Goal: Information Seeking & Learning: Understand process/instructions

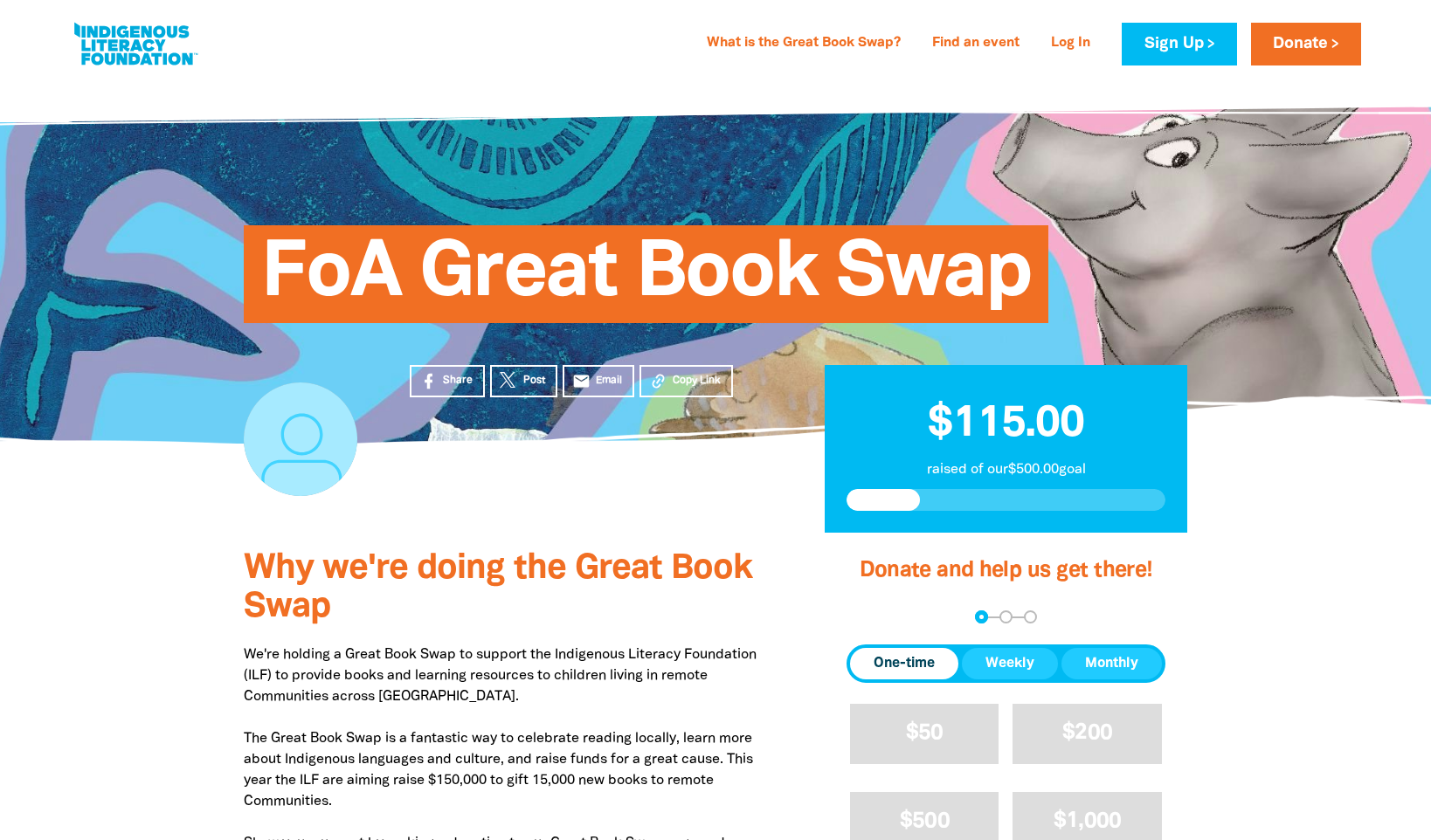
click at [161, 53] on link at bounding box center [134, 44] width 131 height 54
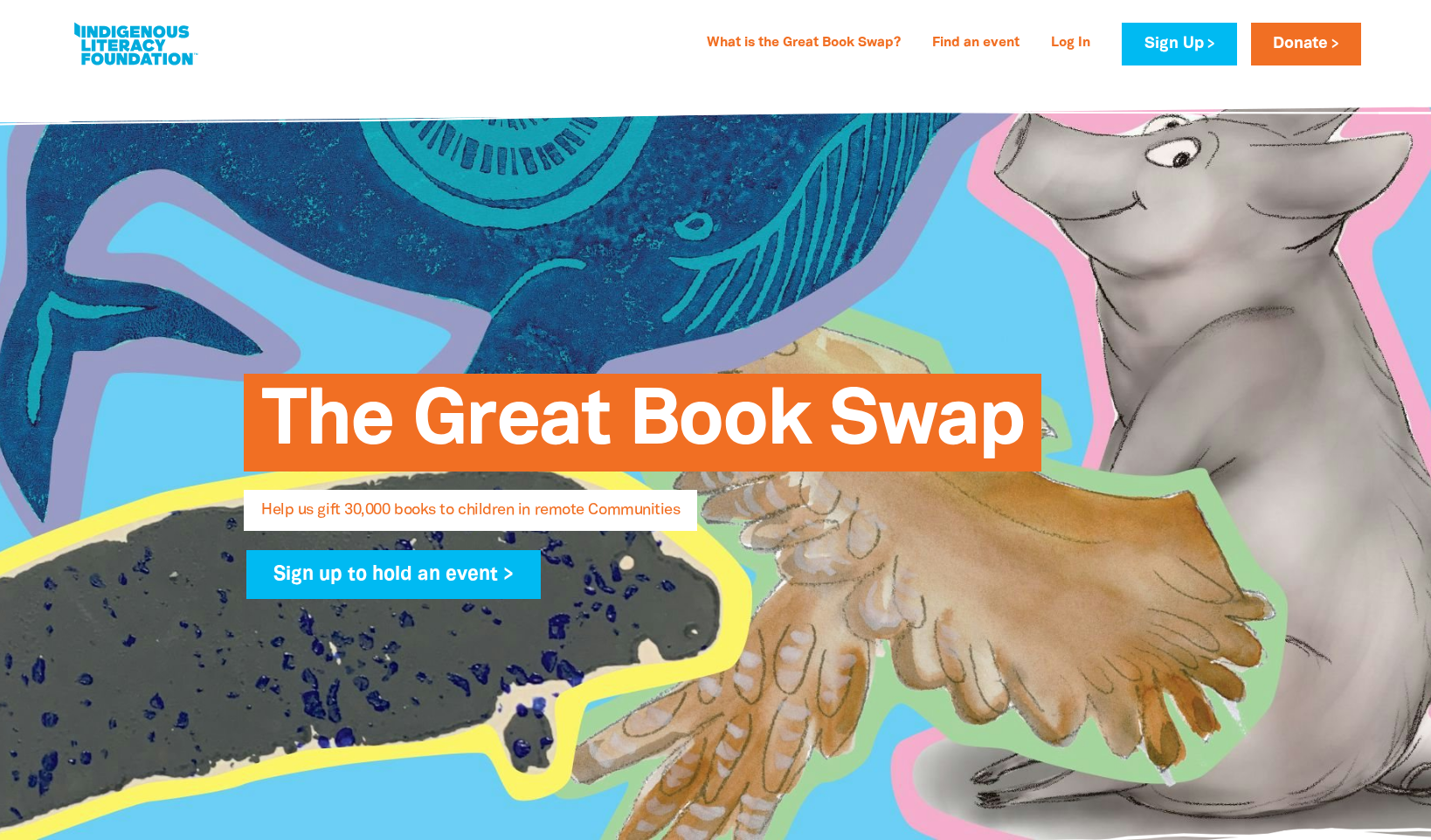
select select "AU"
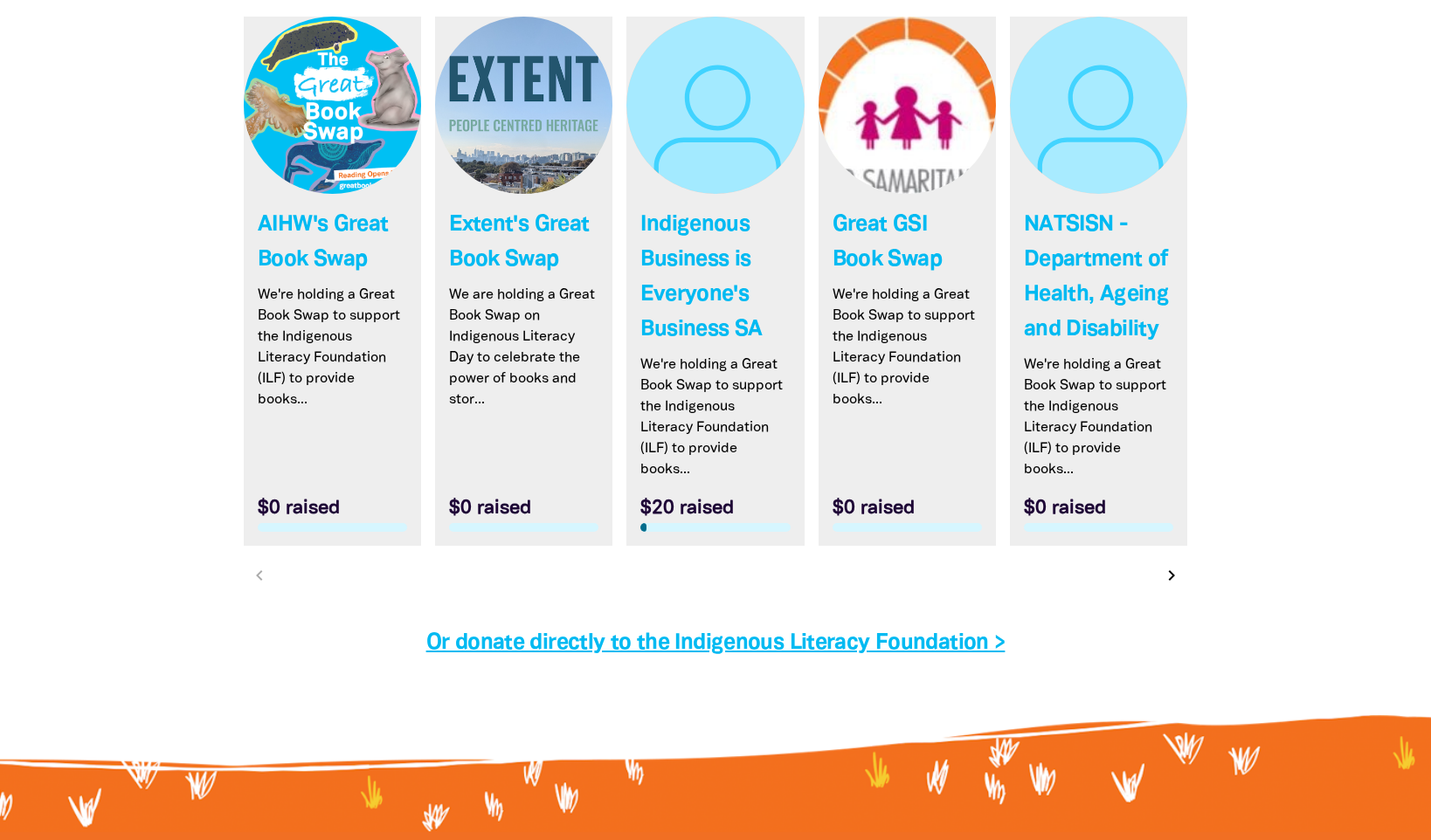
scroll to position [5242, 0]
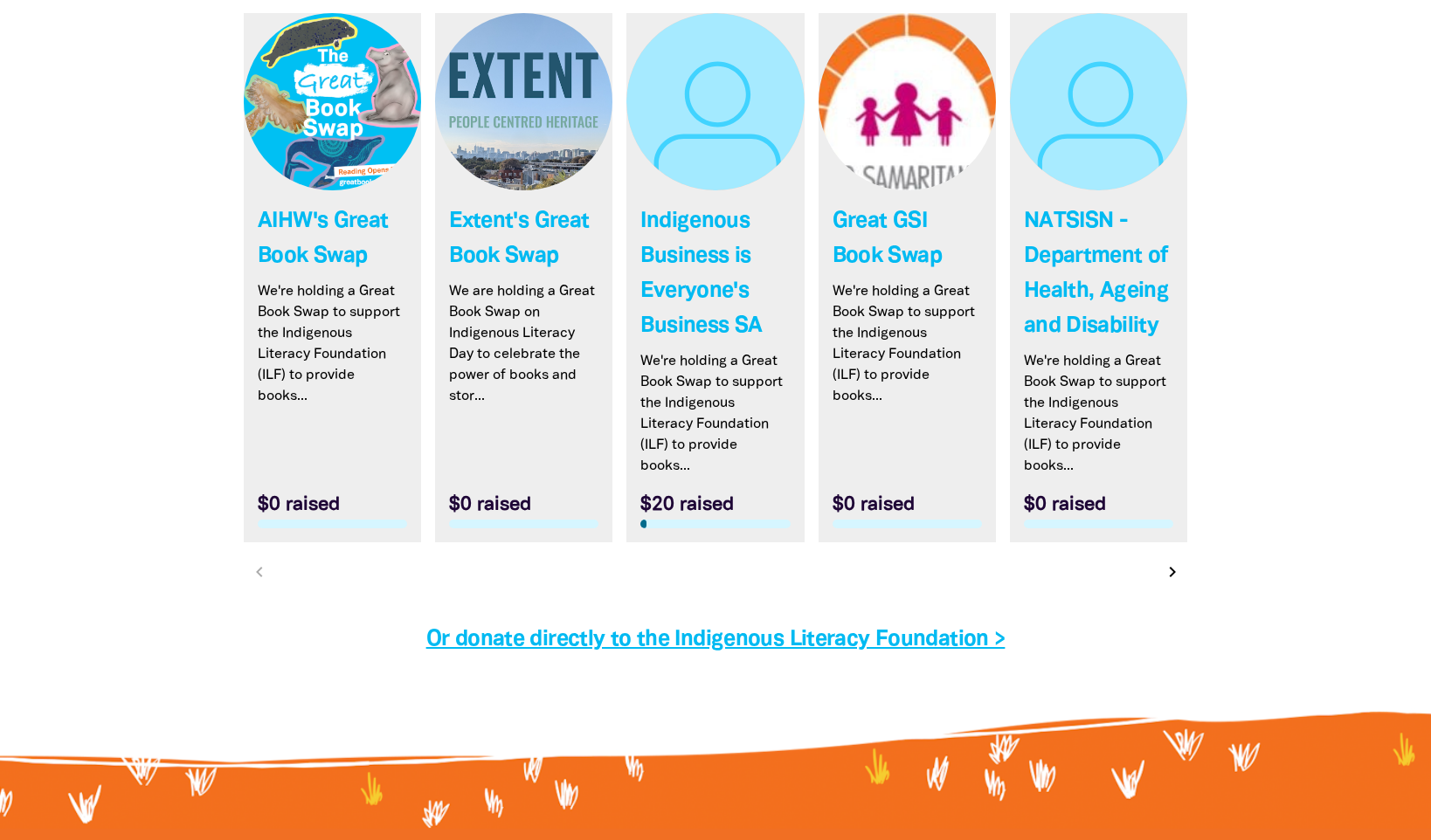
click at [1176, 576] on icon "chevron_right" at bounding box center [1173, 572] width 21 height 21
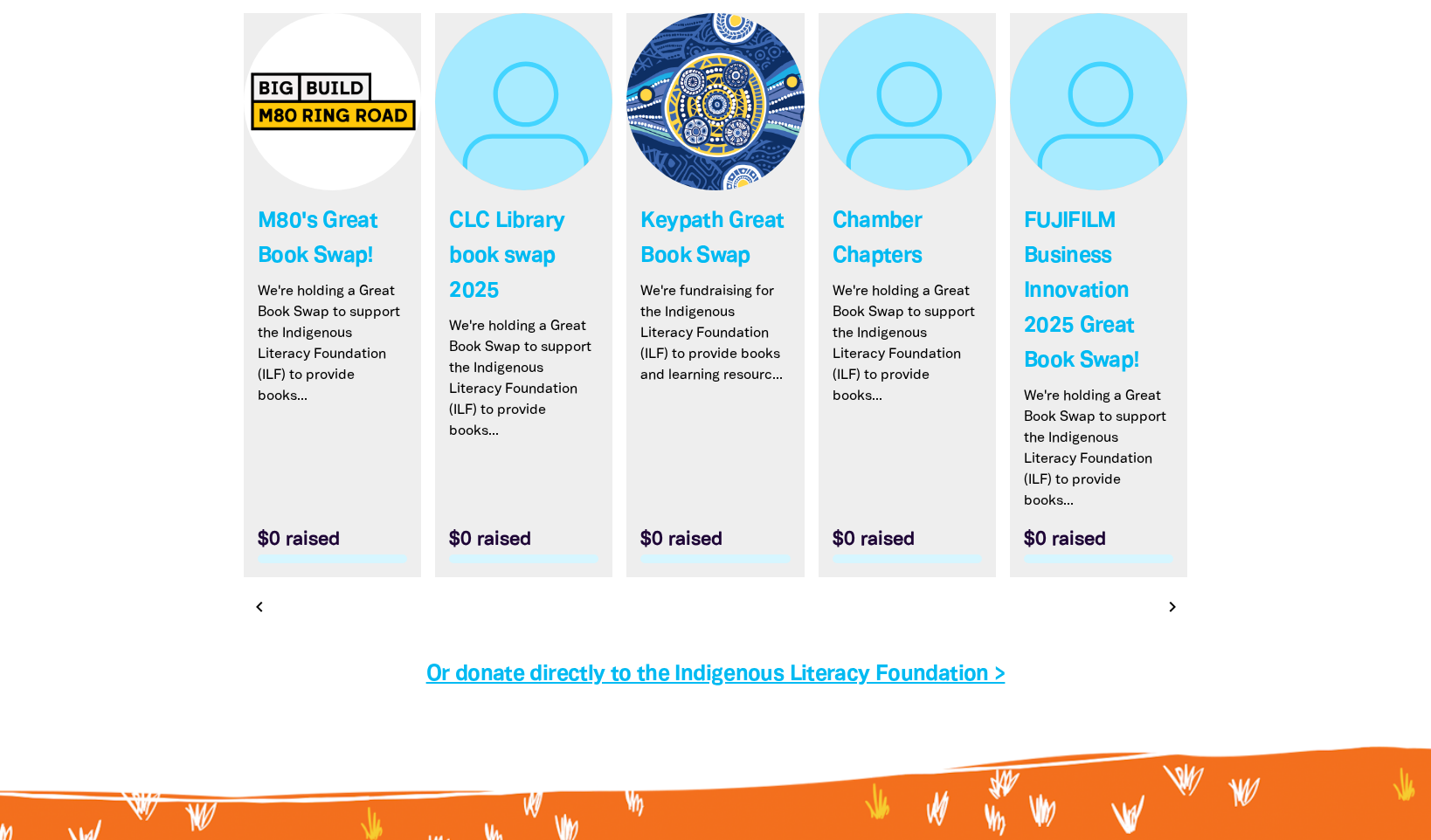
click at [1161, 613] on button "chevron_right" at bounding box center [1172, 607] width 24 height 24
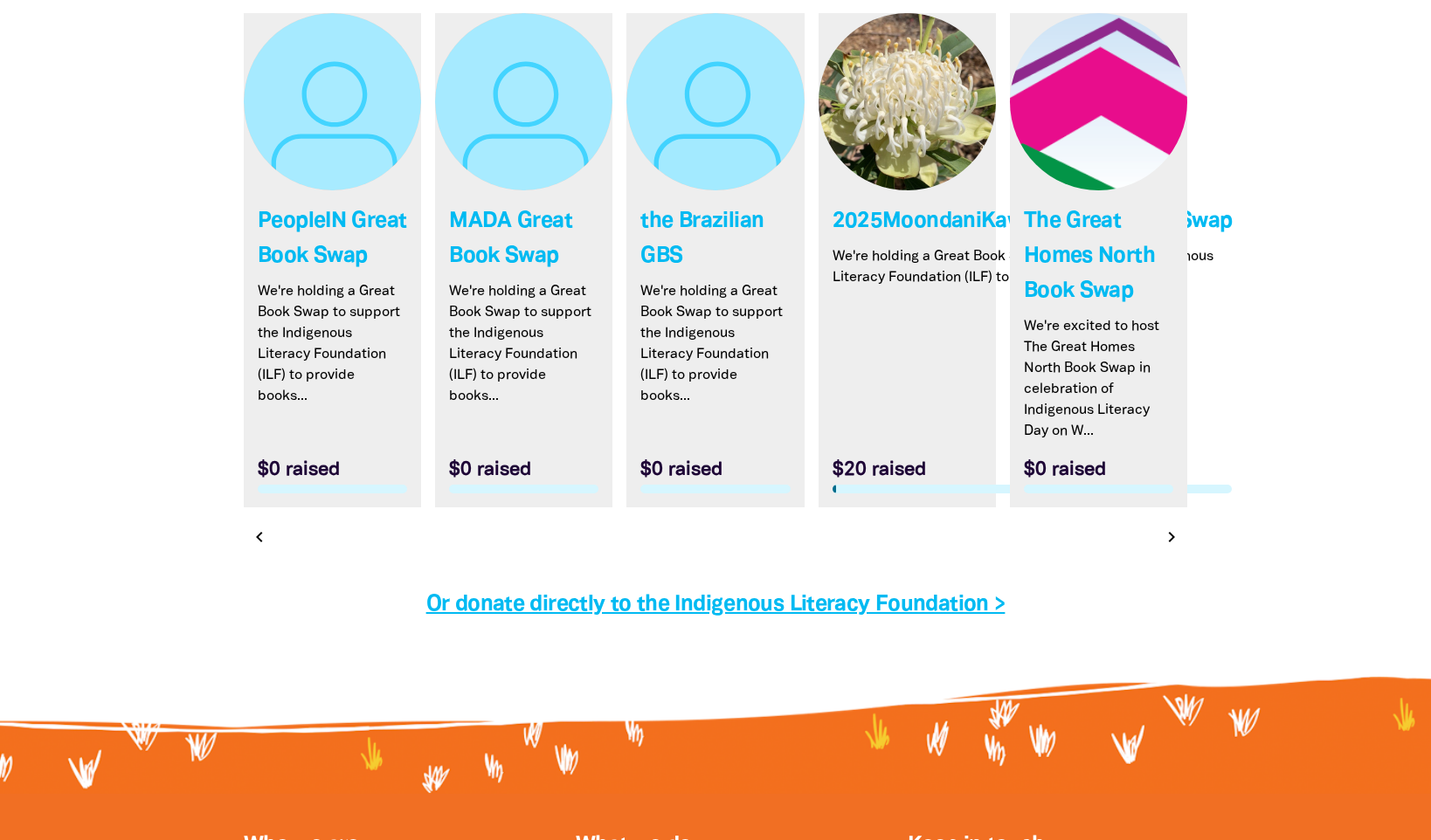
click at [1161, 613] on h4 "Or donate directly to the Indigenous Literacy Foundation >" at bounding box center [715, 606] width 944 height 35
click at [1173, 543] on icon "chevron_right" at bounding box center [1173, 537] width 21 height 21
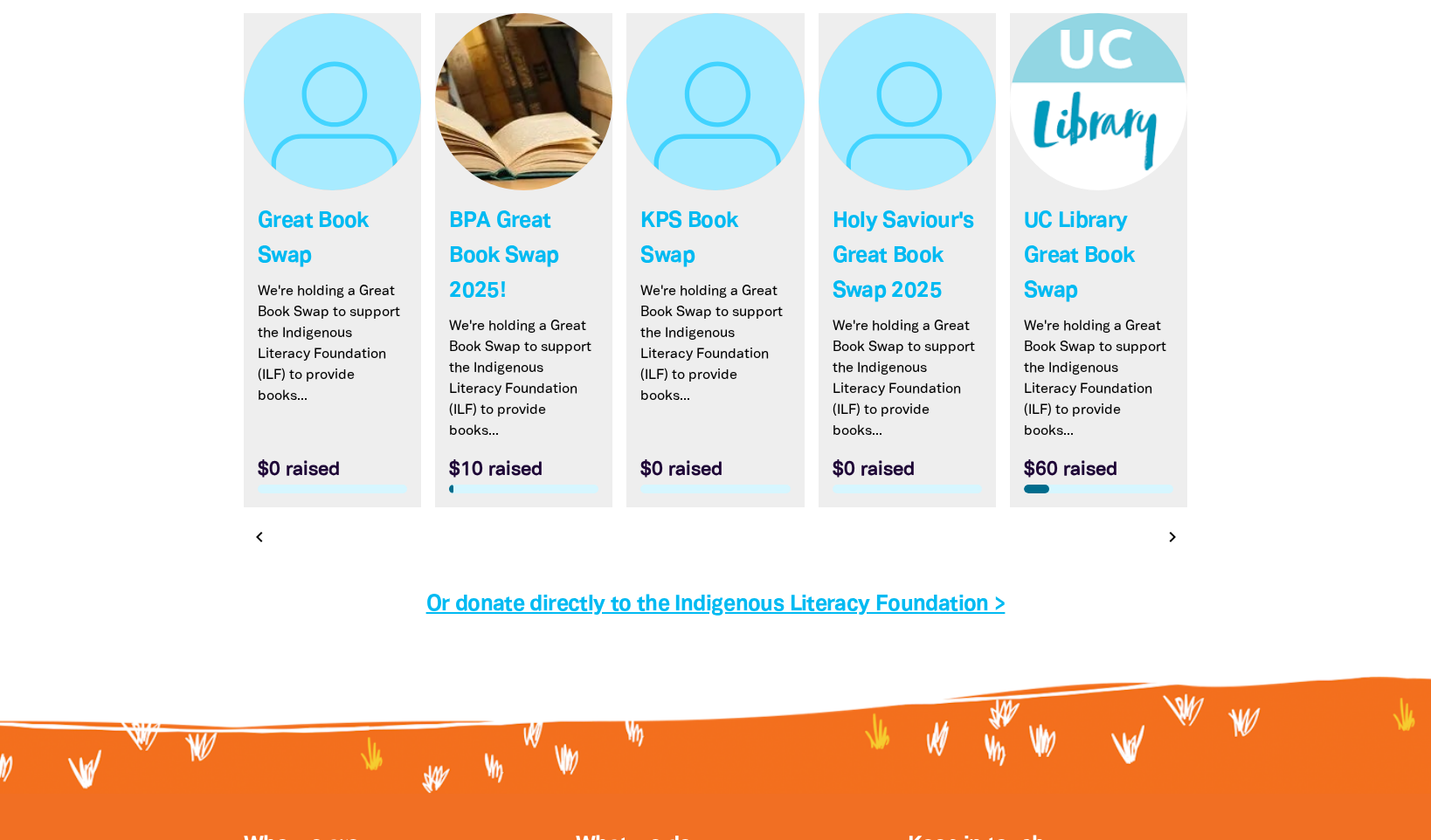
click at [1172, 538] on icon "chevron_right" at bounding box center [1173, 537] width 21 height 21
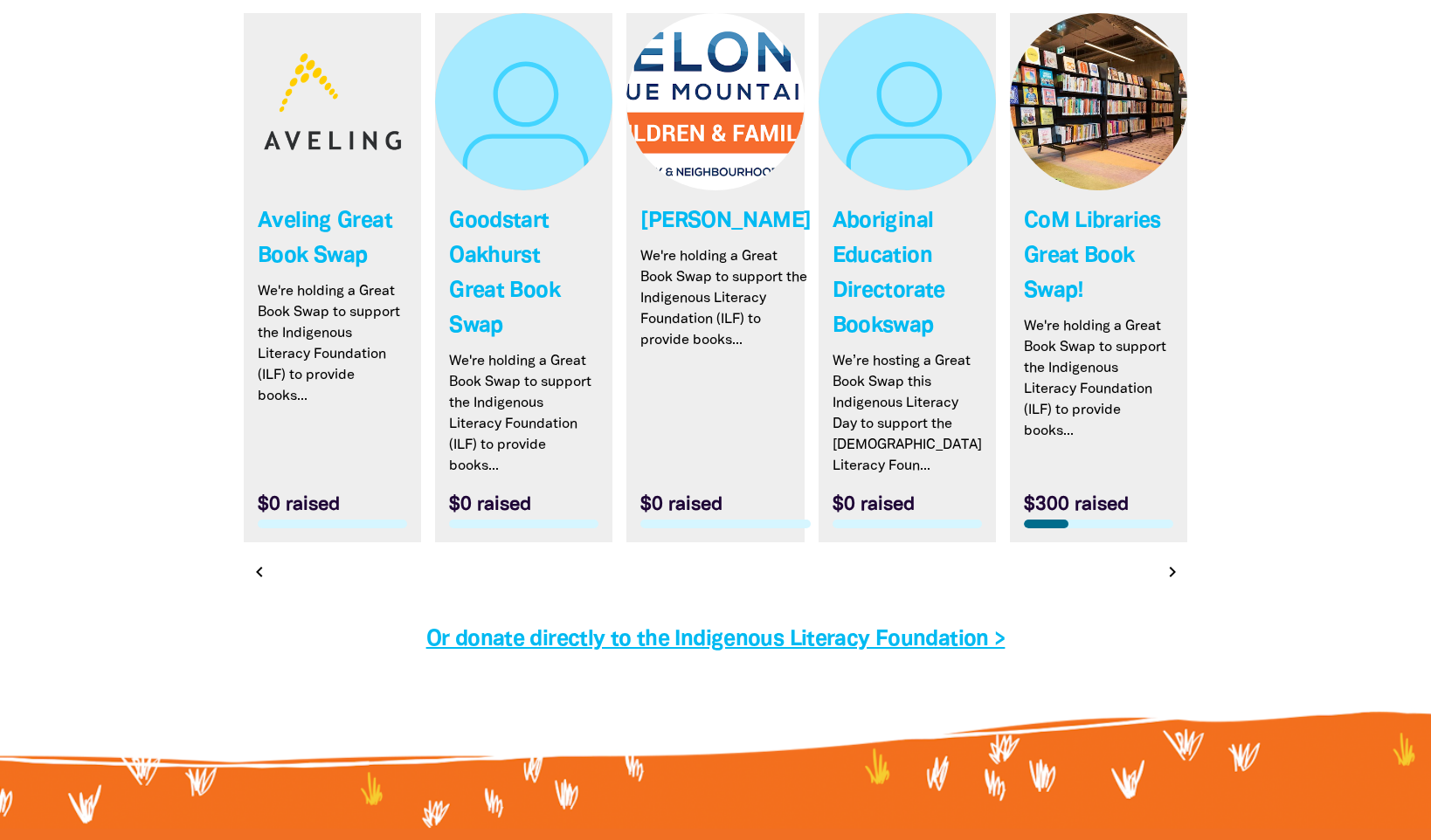
click at [1161, 575] on button "chevron_right" at bounding box center [1172, 572] width 24 height 24
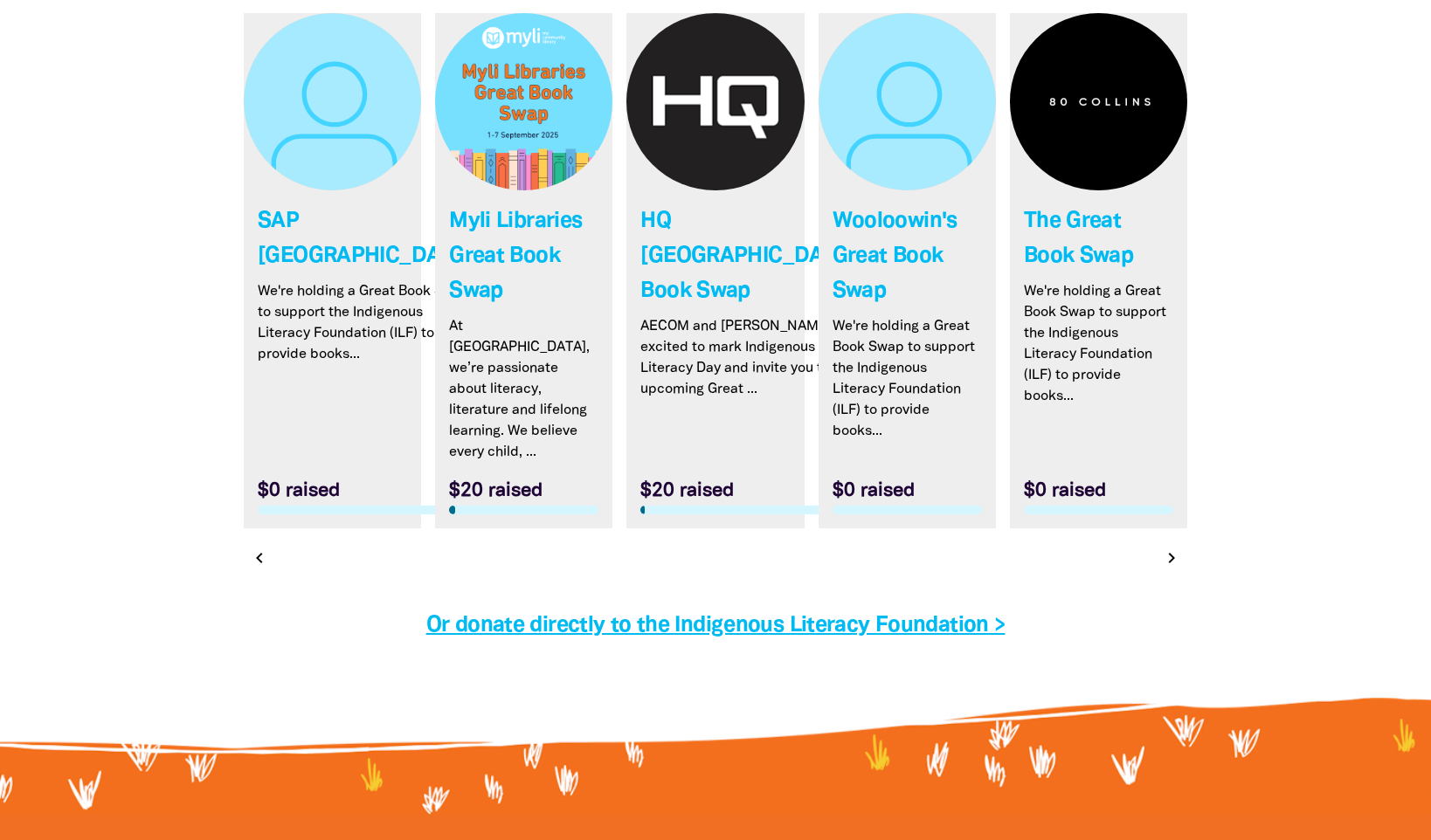
click at [1161, 575] on div at bounding box center [715, 592] width 944 height 35
click at [1172, 547] on icon "chevron_right" at bounding box center [1173, 558] width 21 height 21
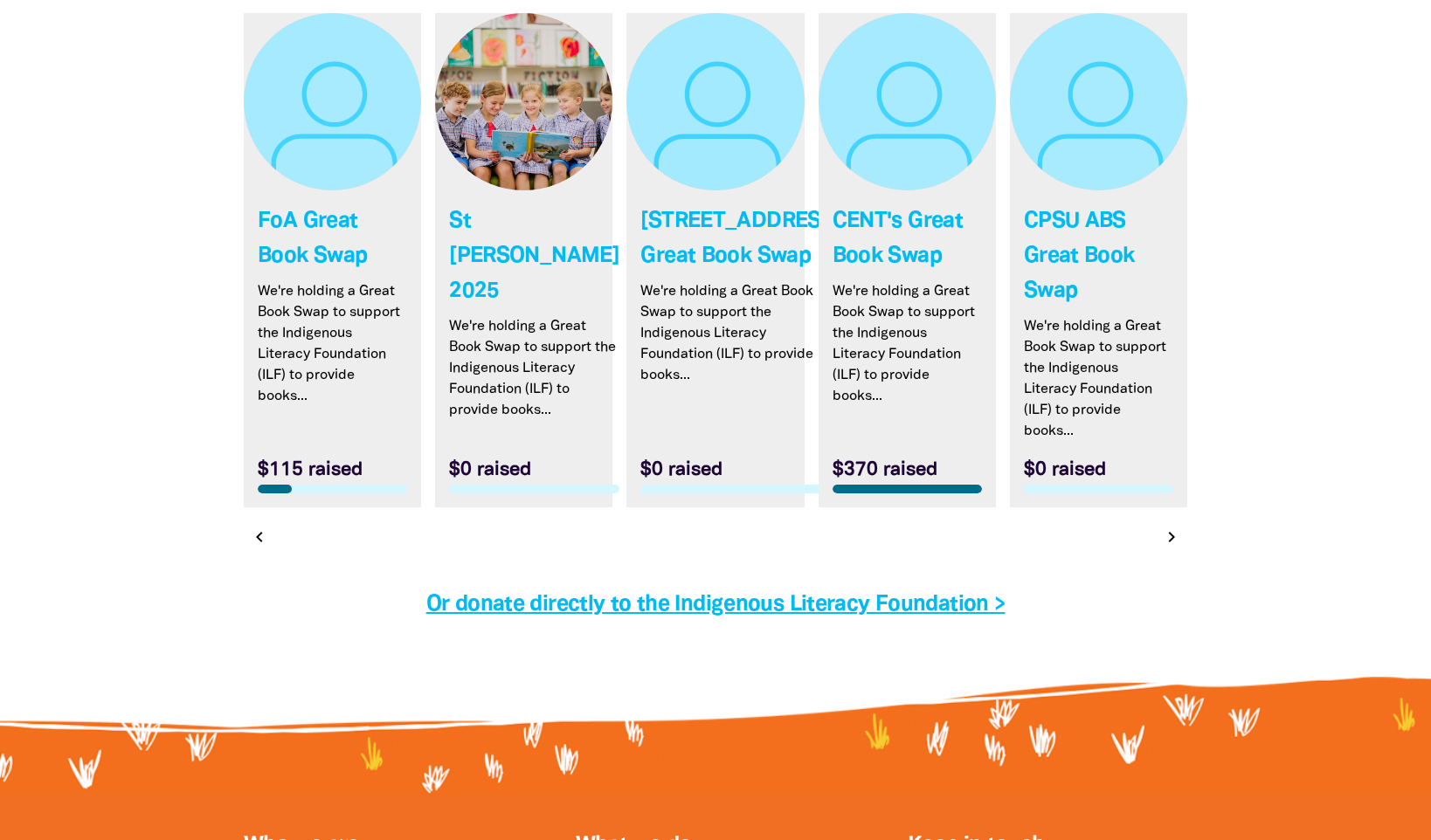
click at [311, 247] on link "Link to FoA Great Book Swap" at bounding box center [332, 260] width 177 height 495
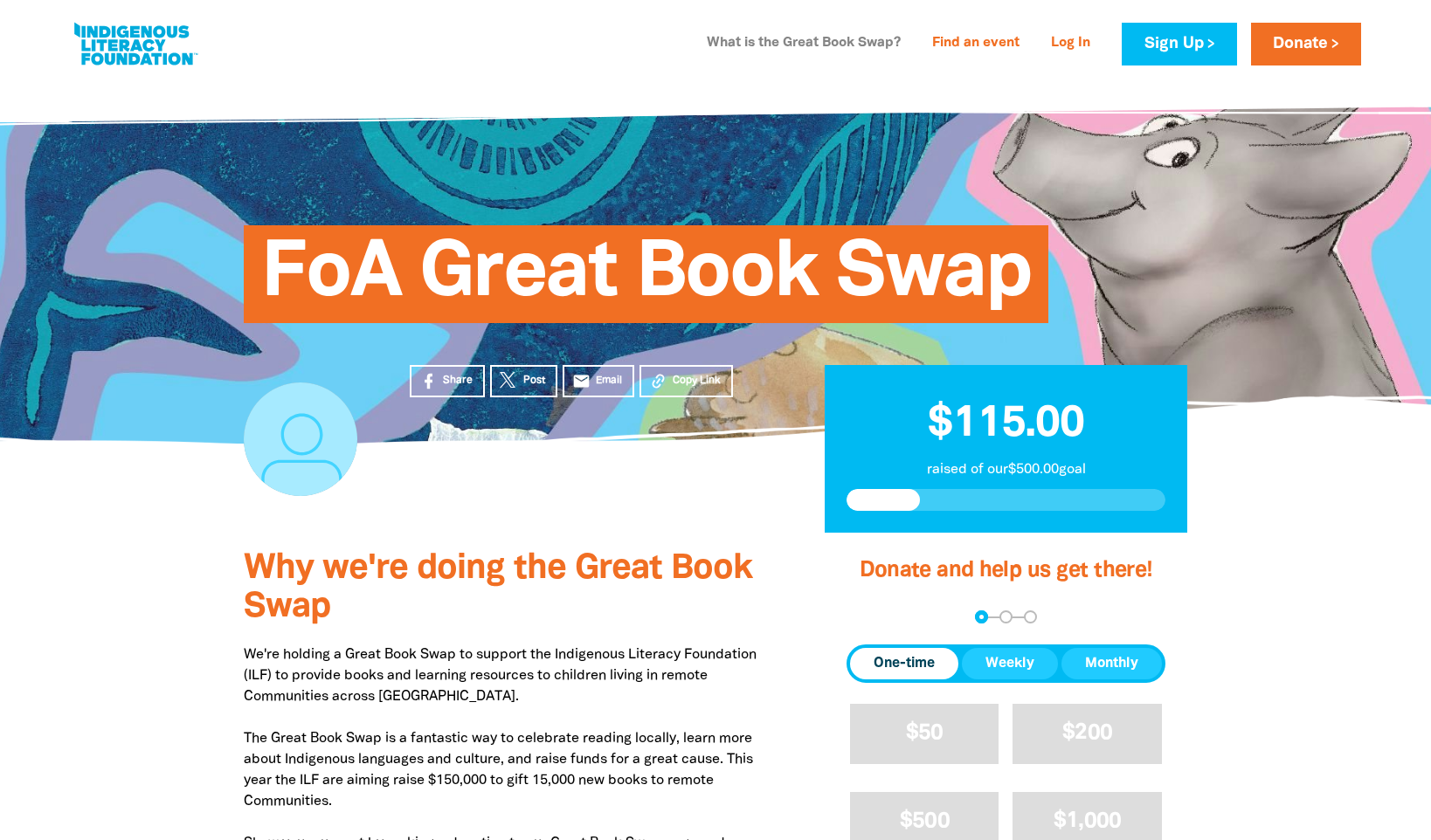
click at [778, 42] on link "What is the Great Book Swap?" at bounding box center [804, 44] width 215 height 28
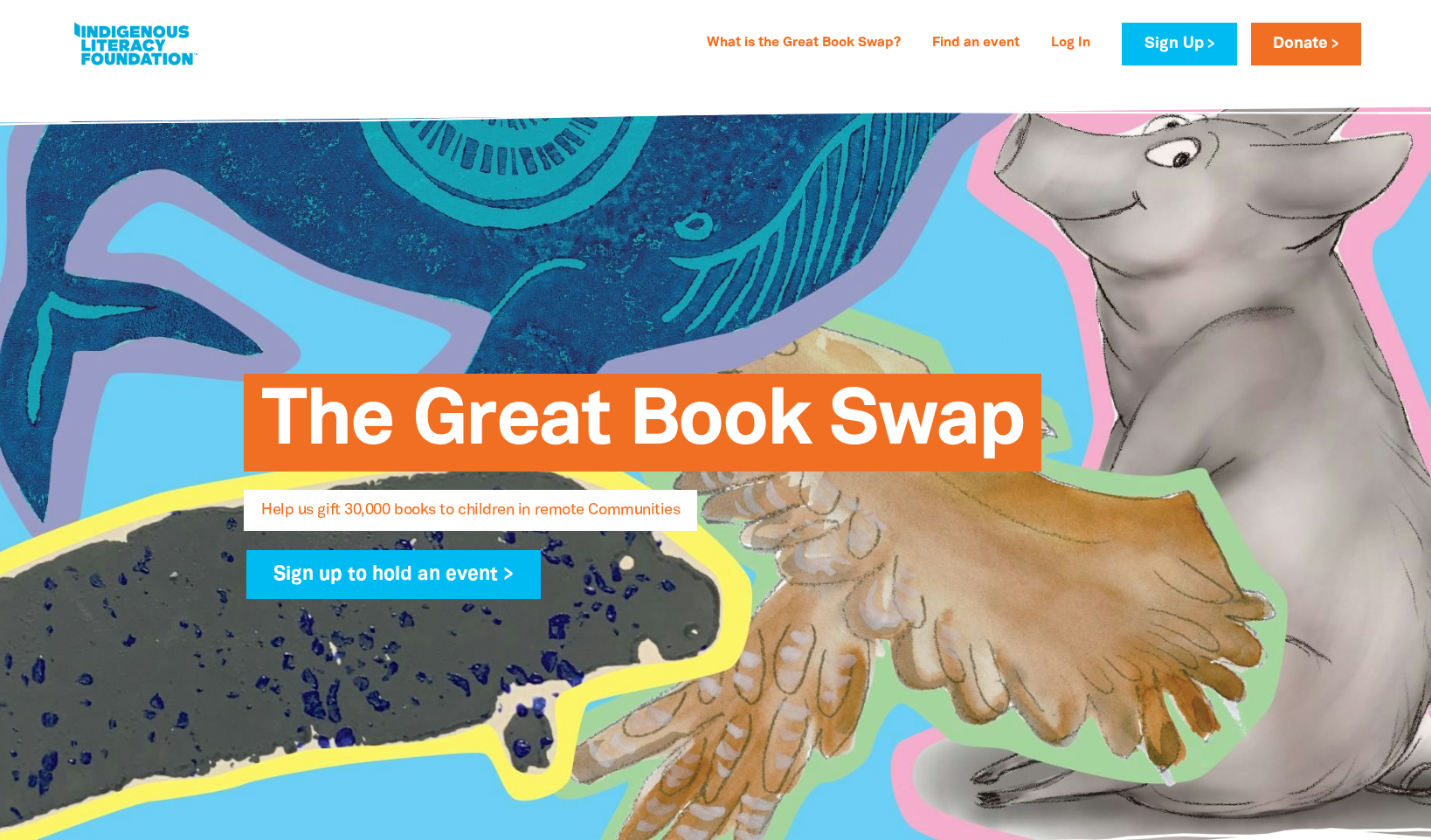
select select "AU"
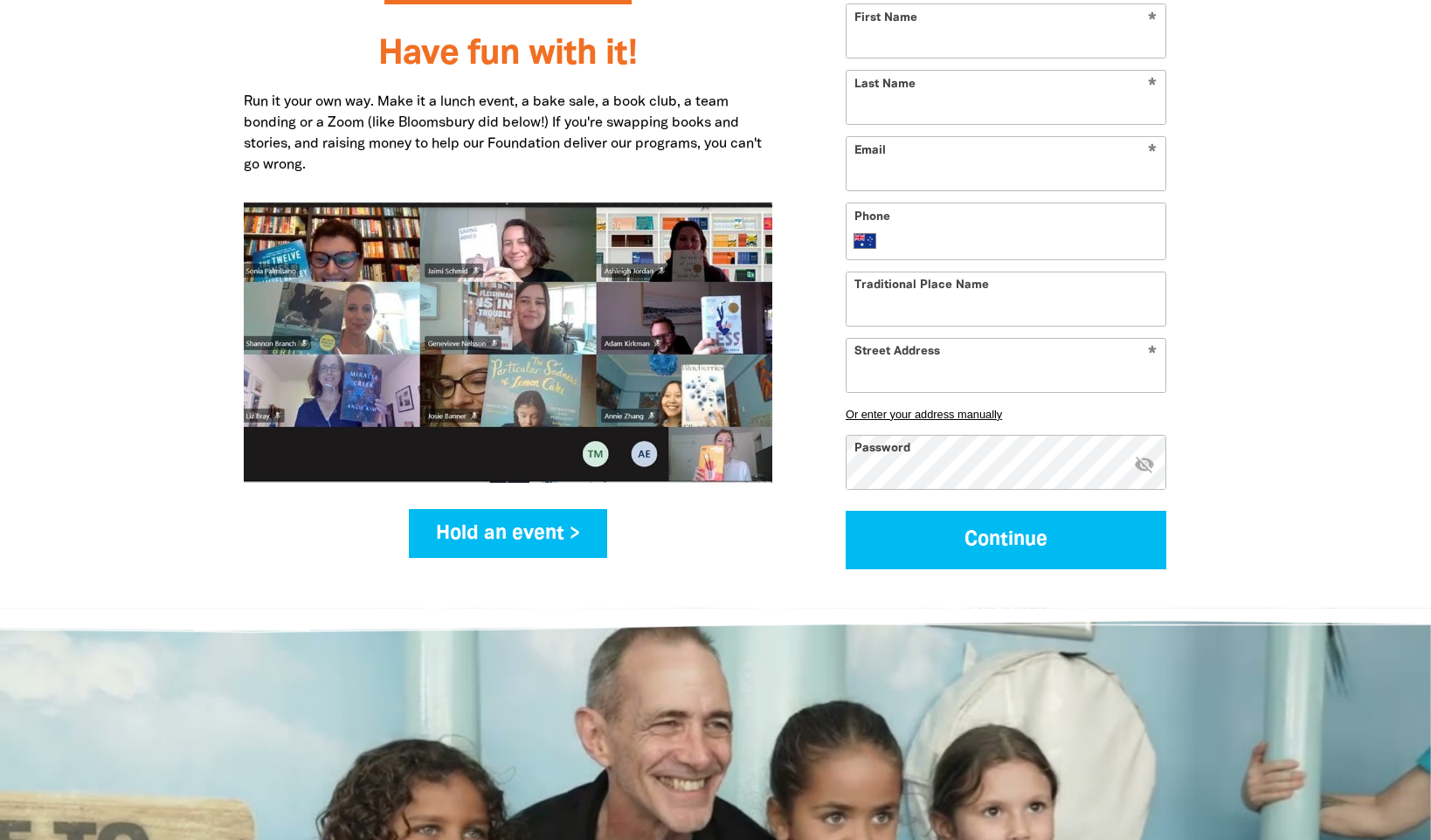
scroll to position [2327, 0]
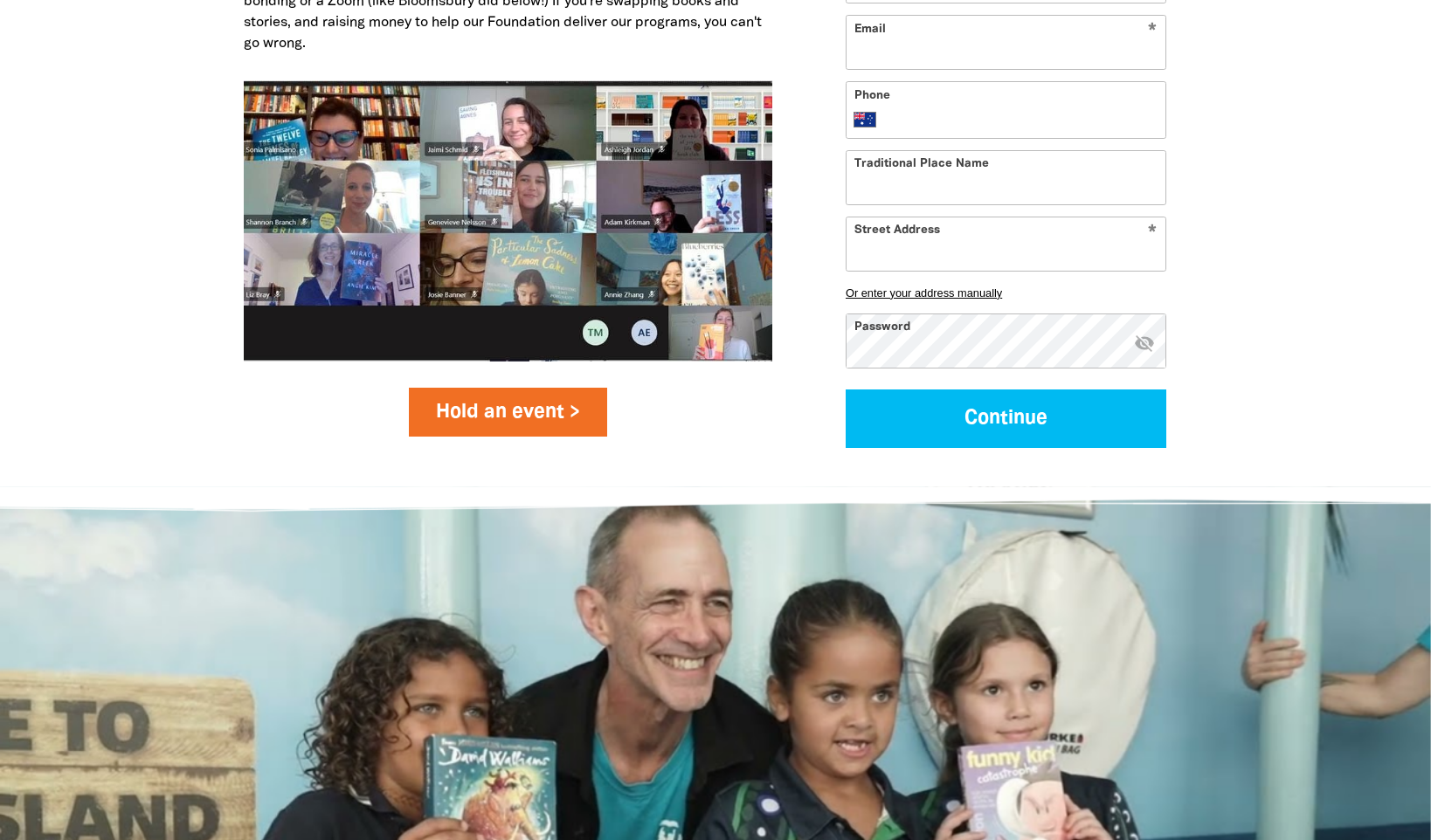
click at [529, 403] on link "Hold an event >" at bounding box center [508, 412] width 198 height 49
select select "AU"
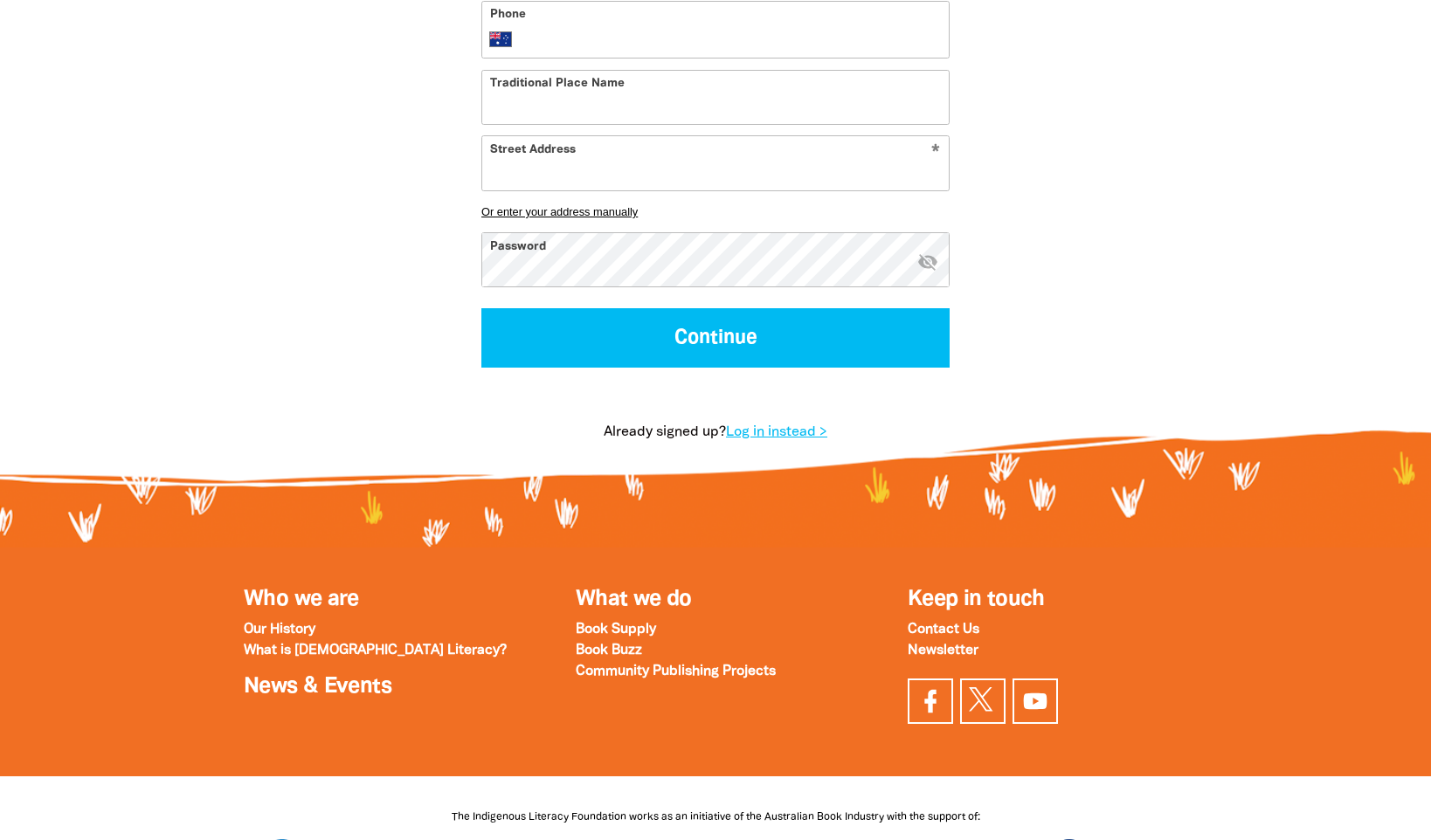
scroll to position [859, 0]
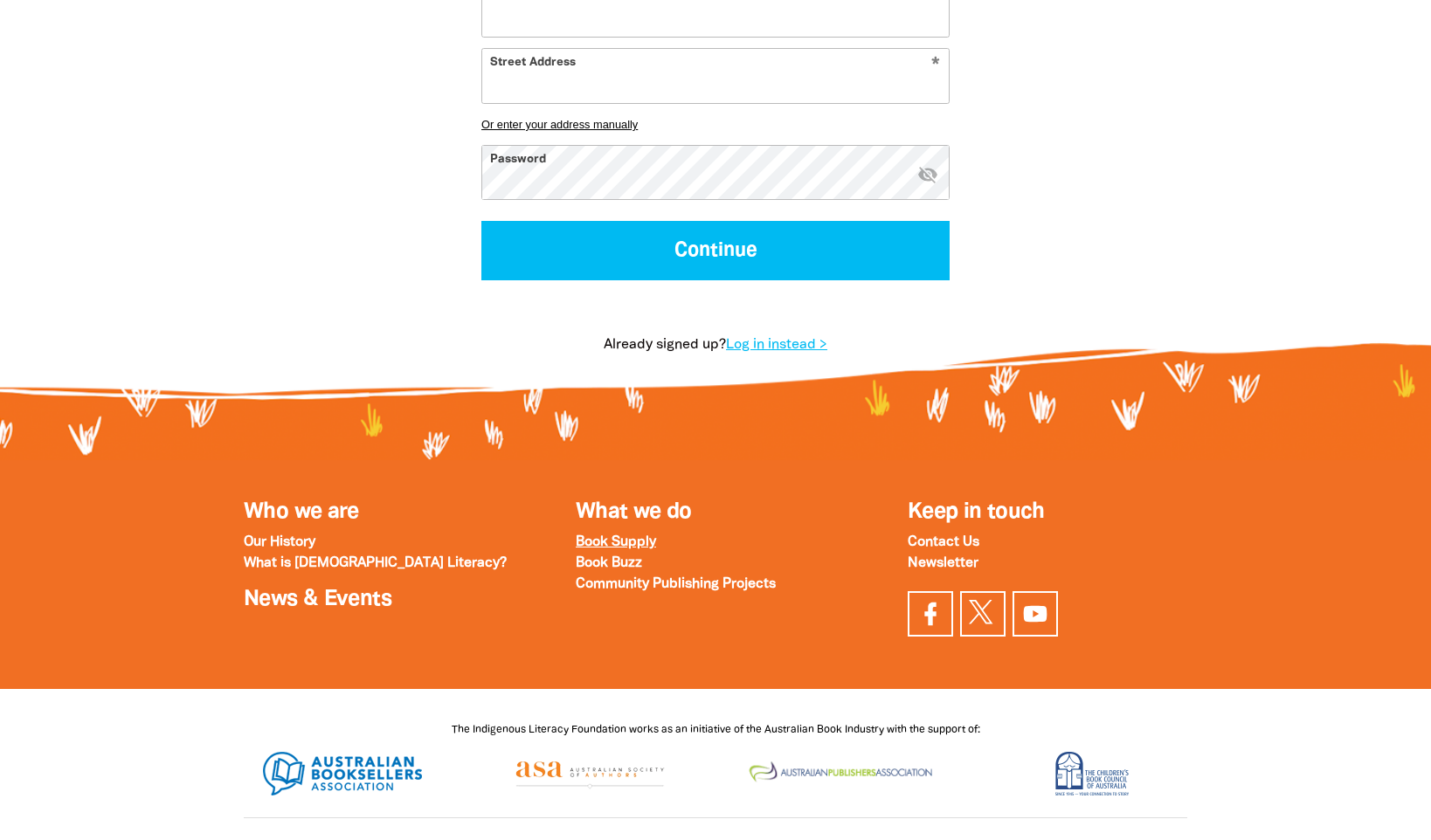
click at [626, 547] on strong "Book Supply" at bounding box center [616, 542] width 81 height 12
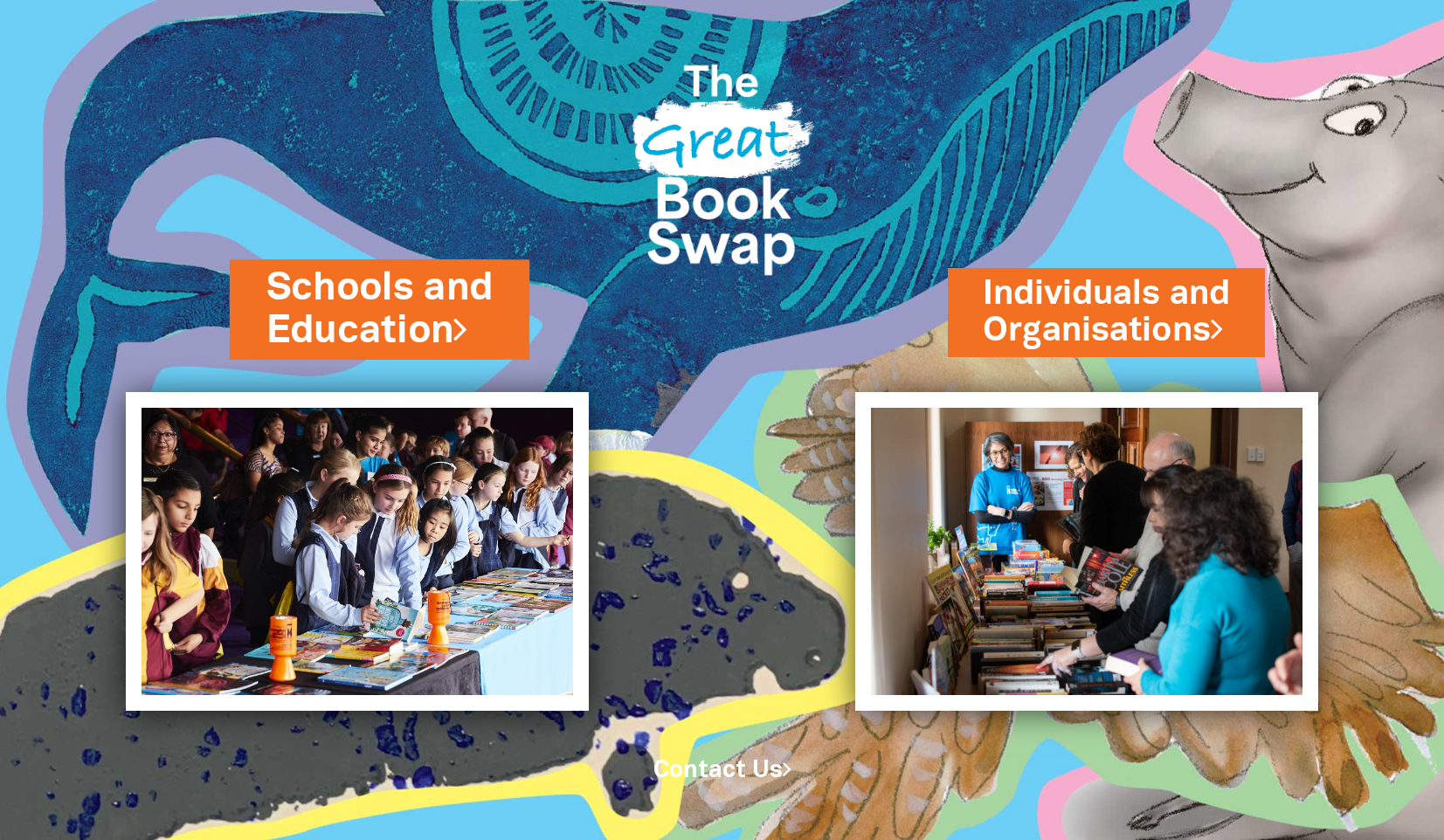
click at [388, 329] on link "Schools and Education" at bounding box center [380, 309] width 226 height 96
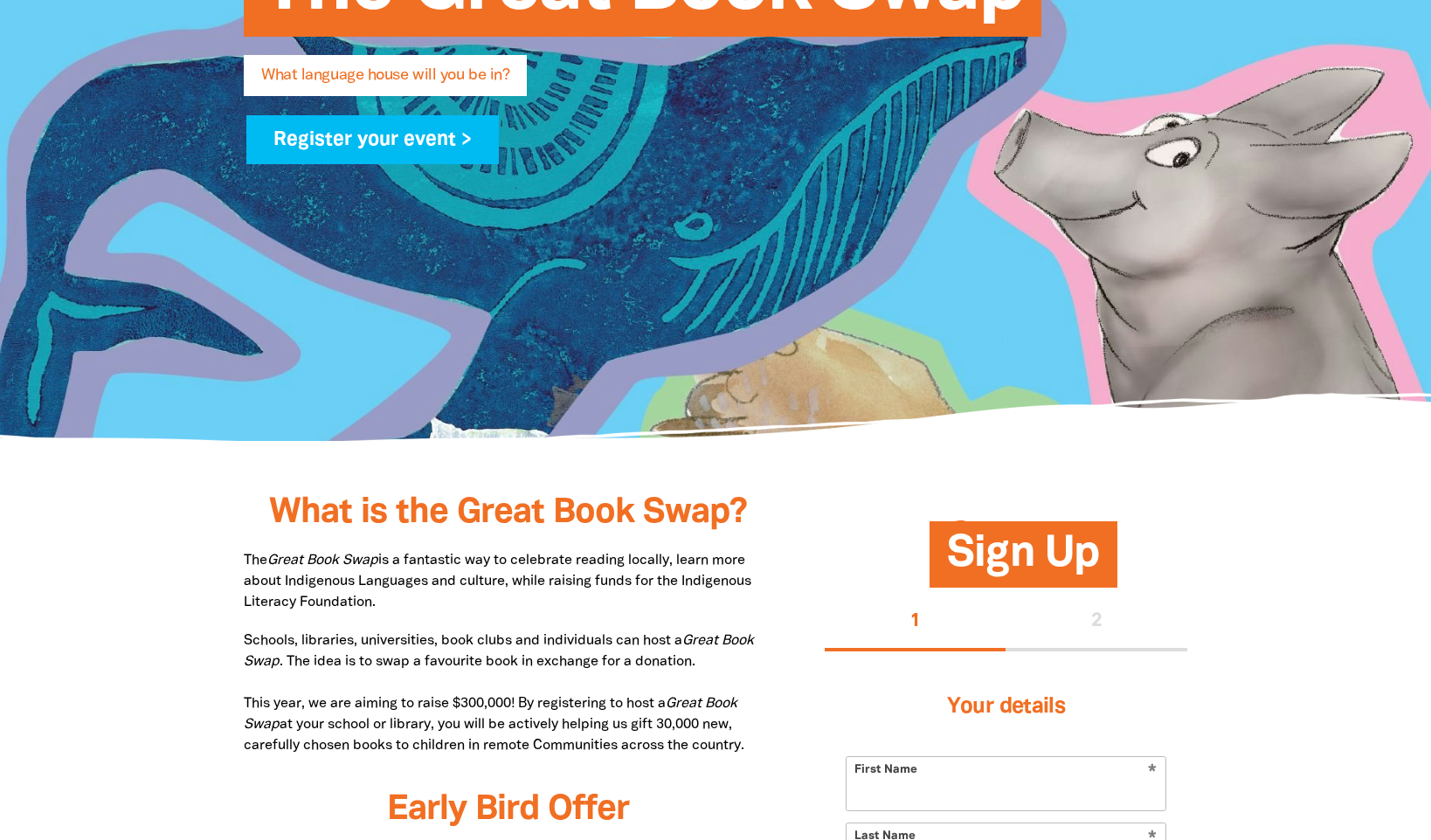
scroll to position [437, 0]
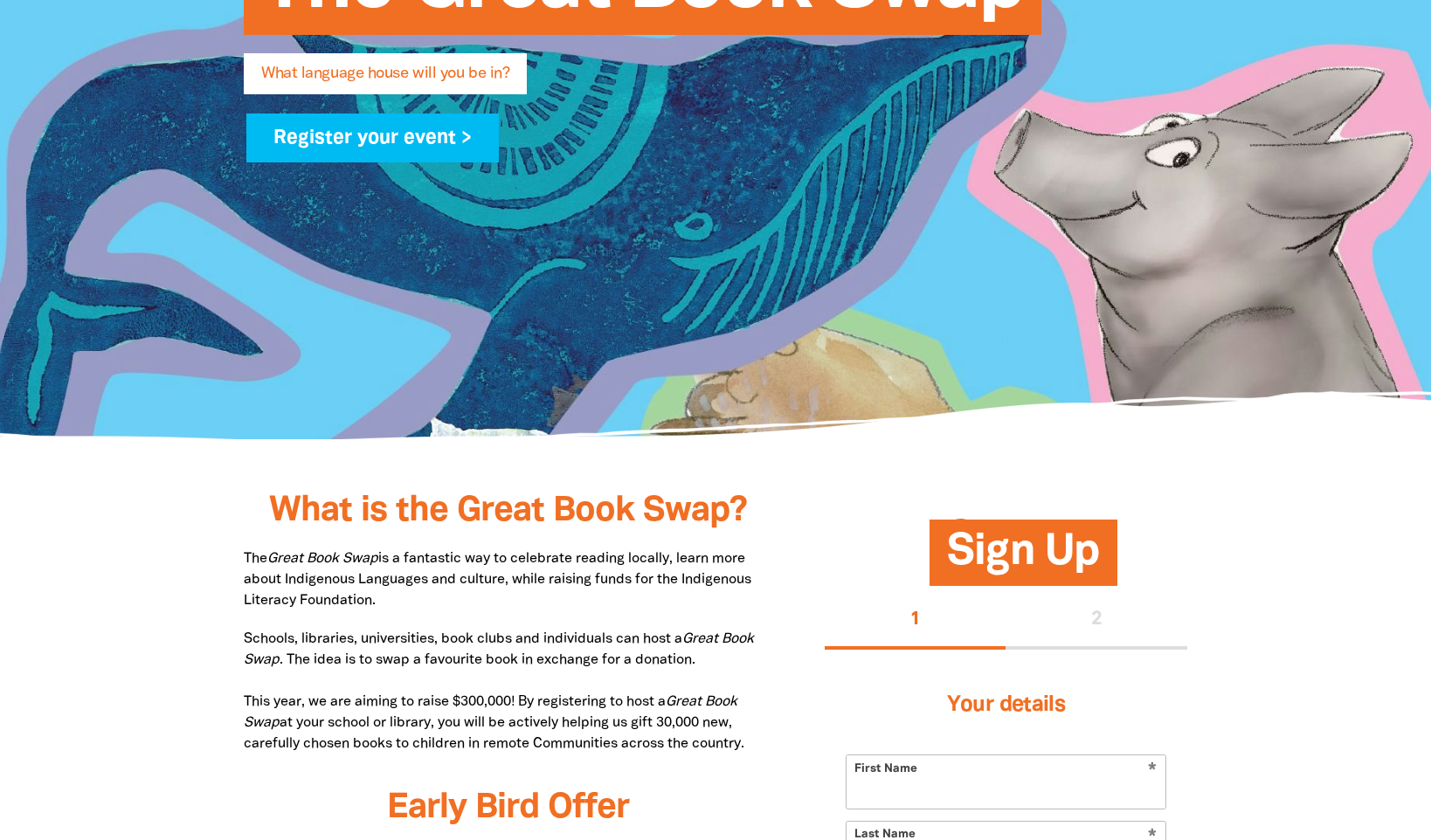
click at [417, 73] on span "What language house will you be in?" at bounding box center [385, 81] width 248 height 28
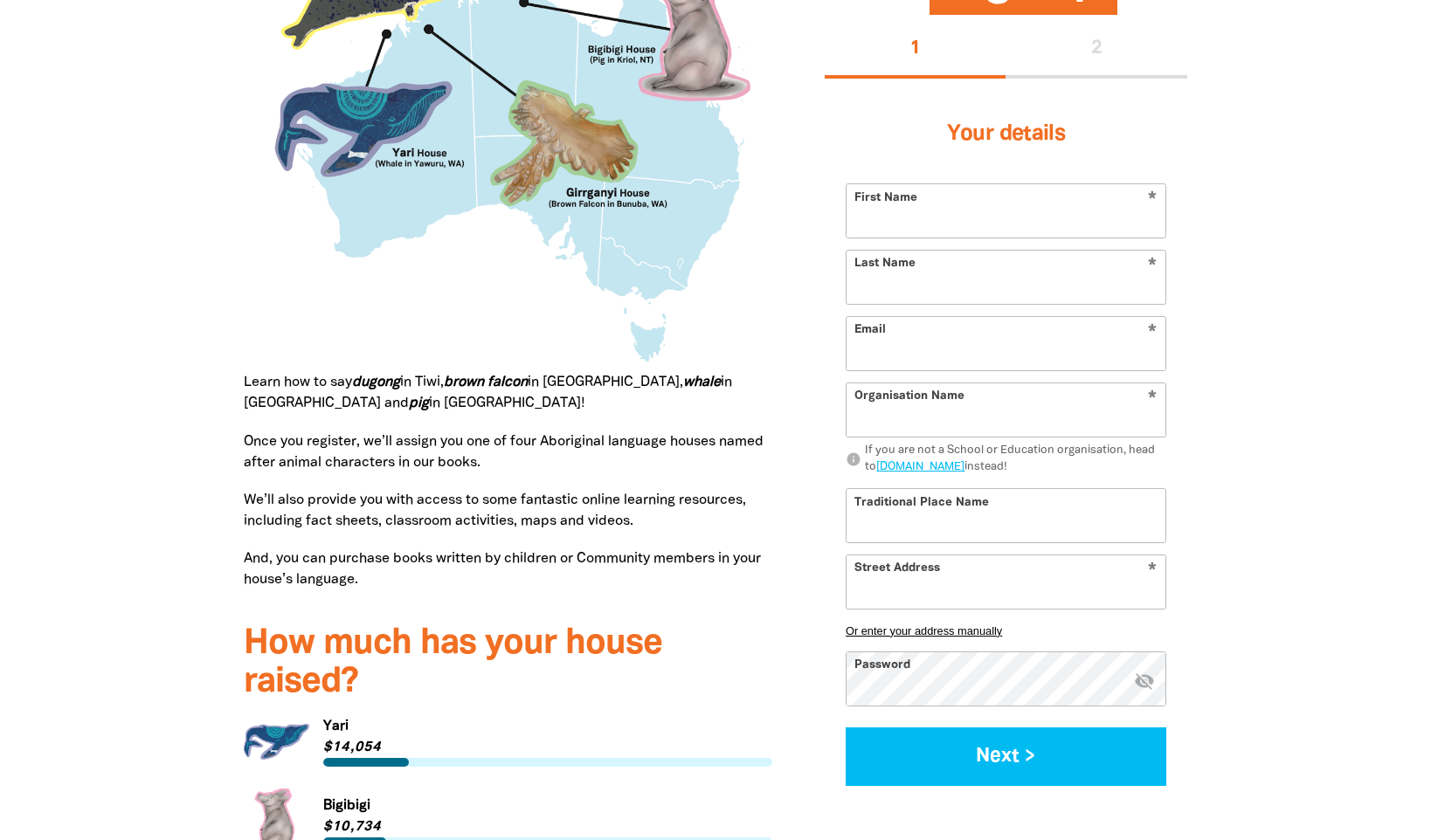
scroll to position [1748, 0]
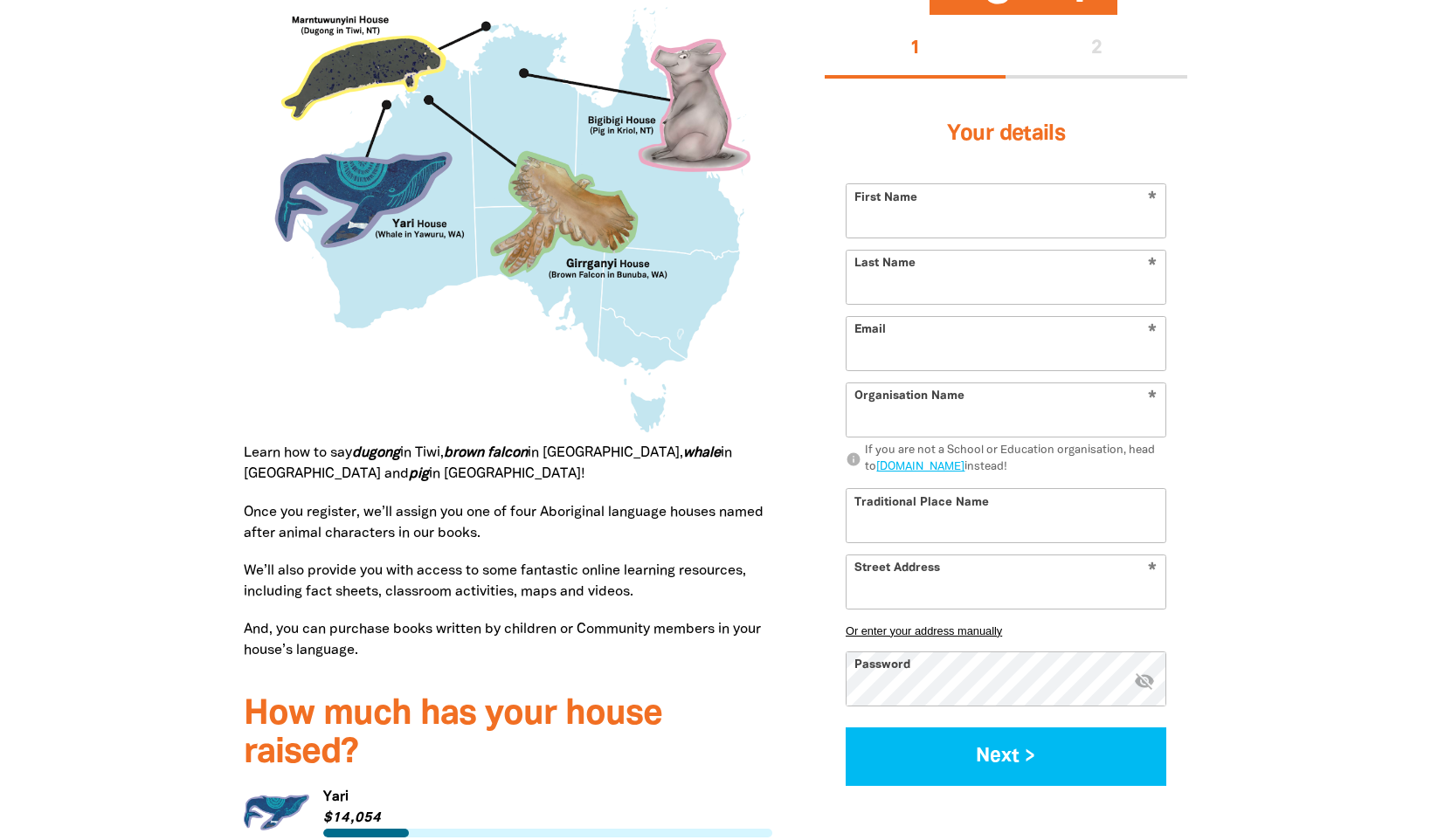
click at [709, 124] on img at bounding box center [508, 211] width 529 height 465
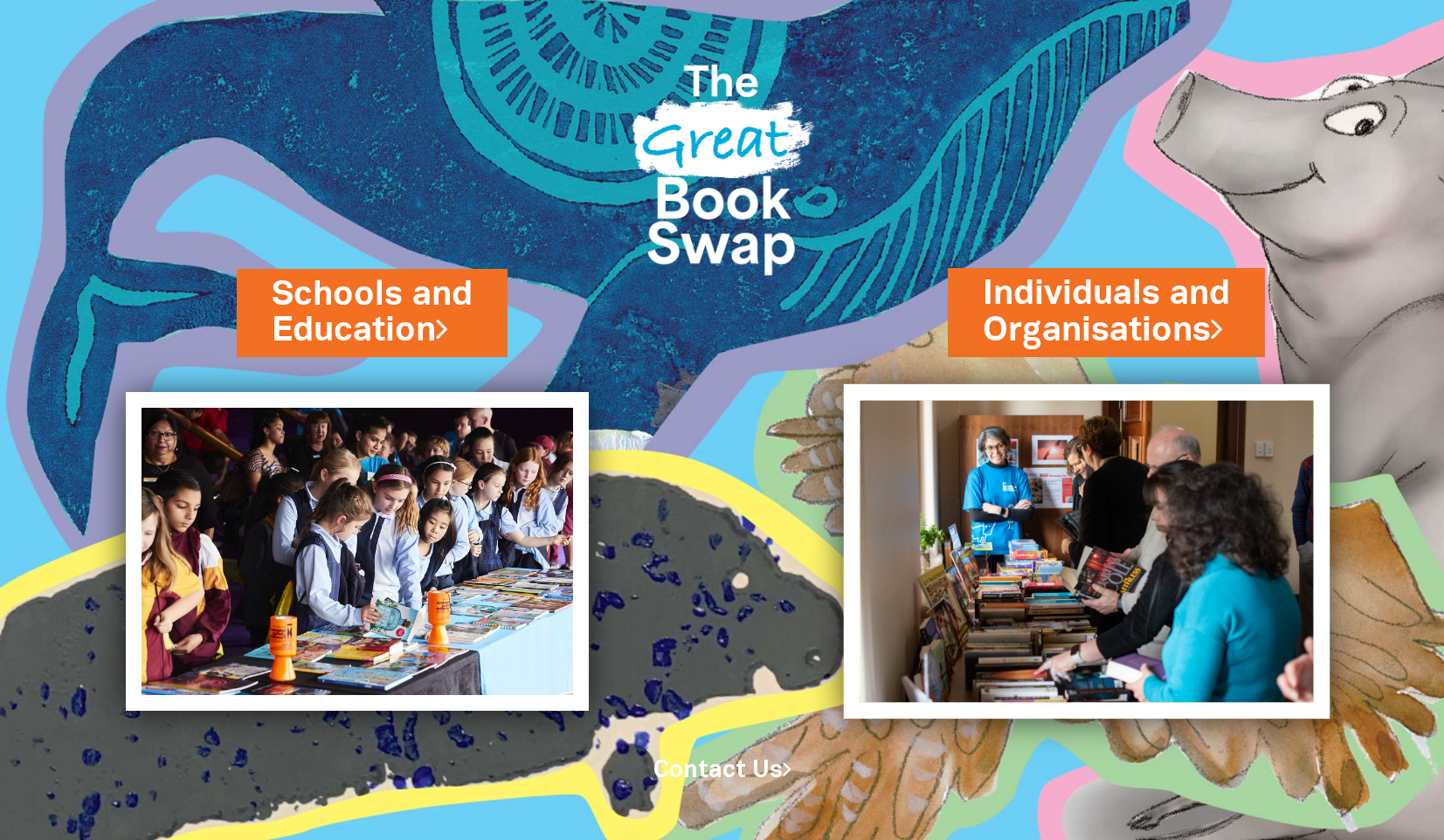
click at [1149, 535] on img at bounding box center [1086, 552] width 485 height 335
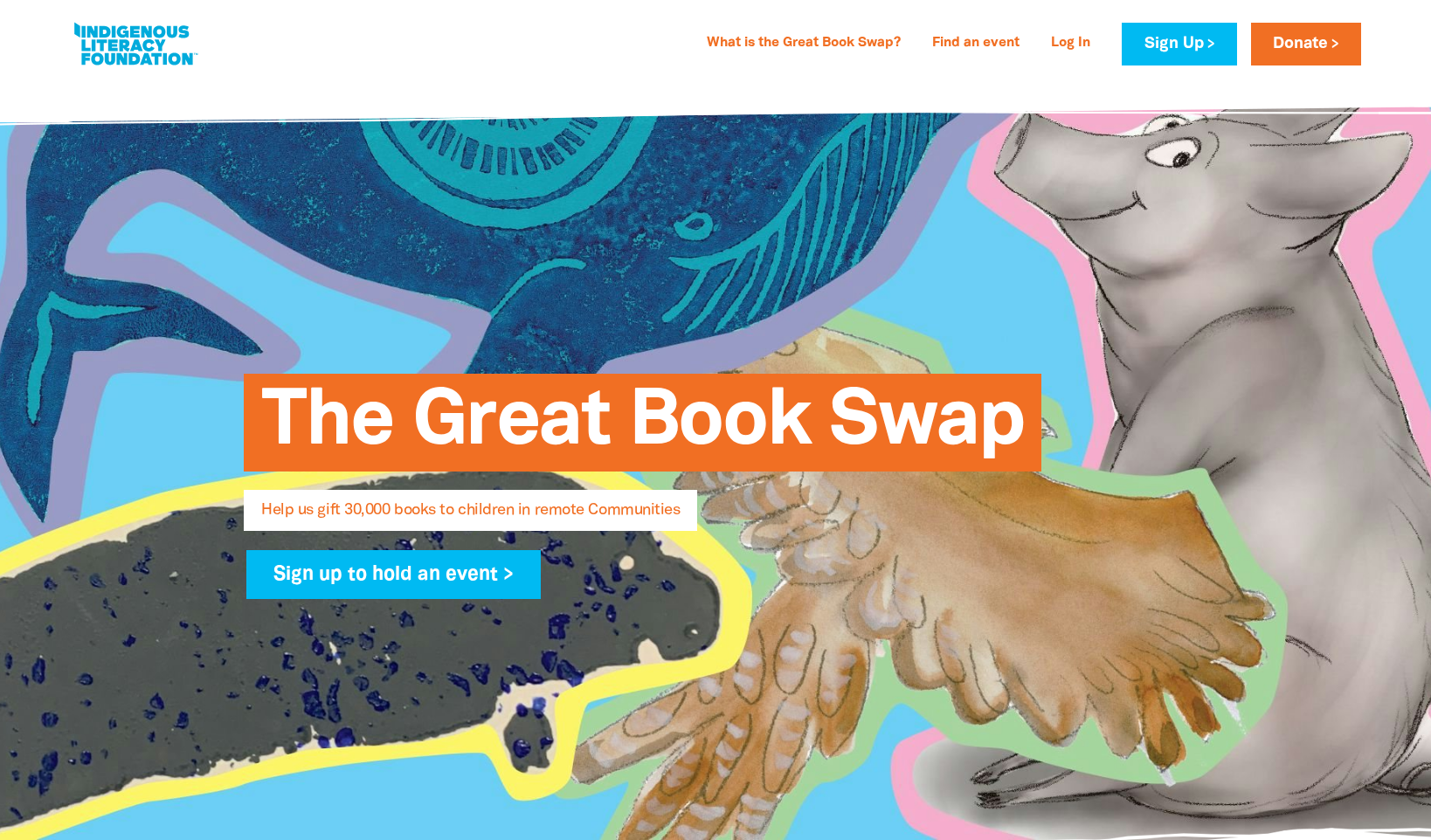
select select "AU"
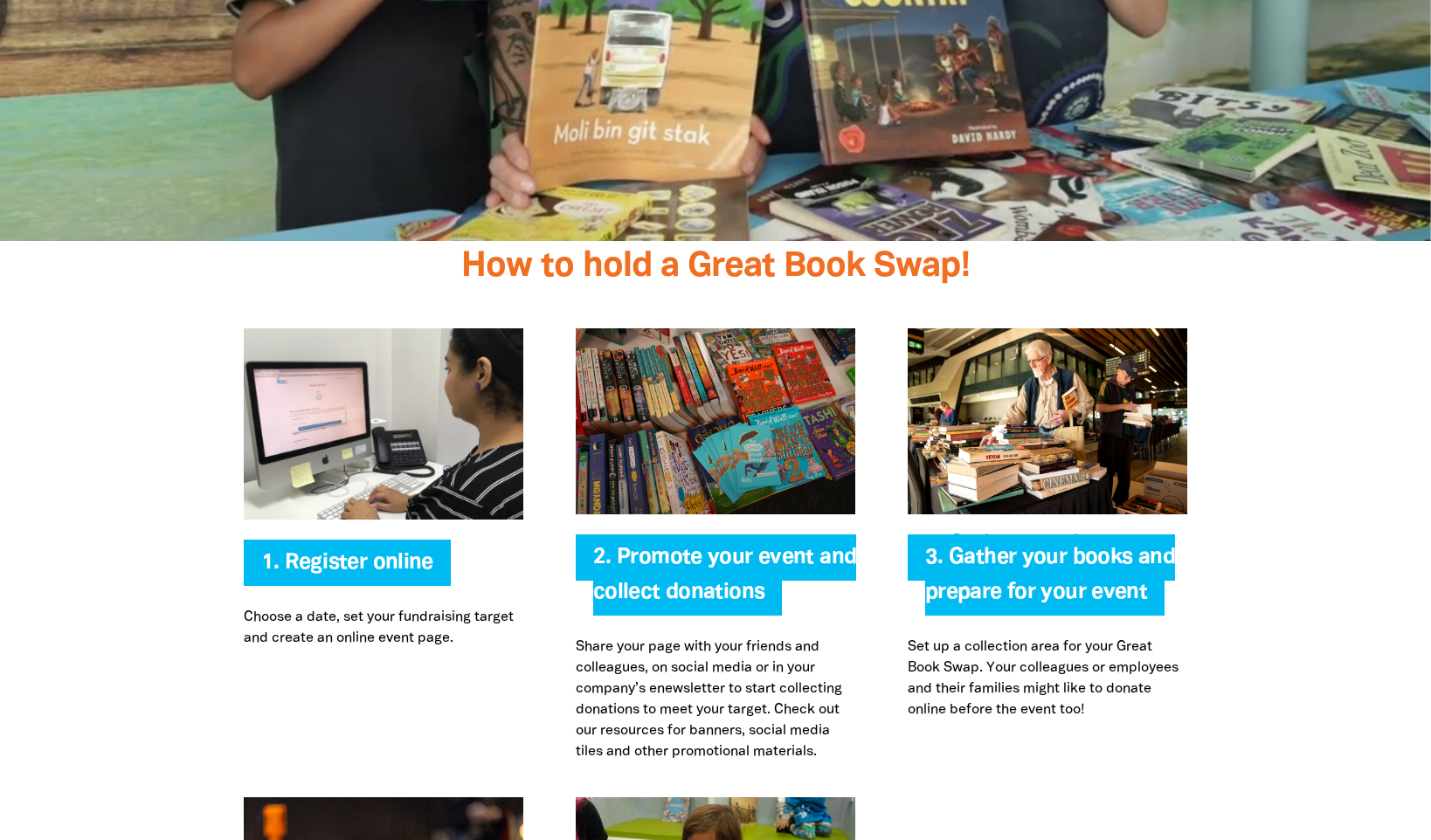
scroll to position [3232, 0]
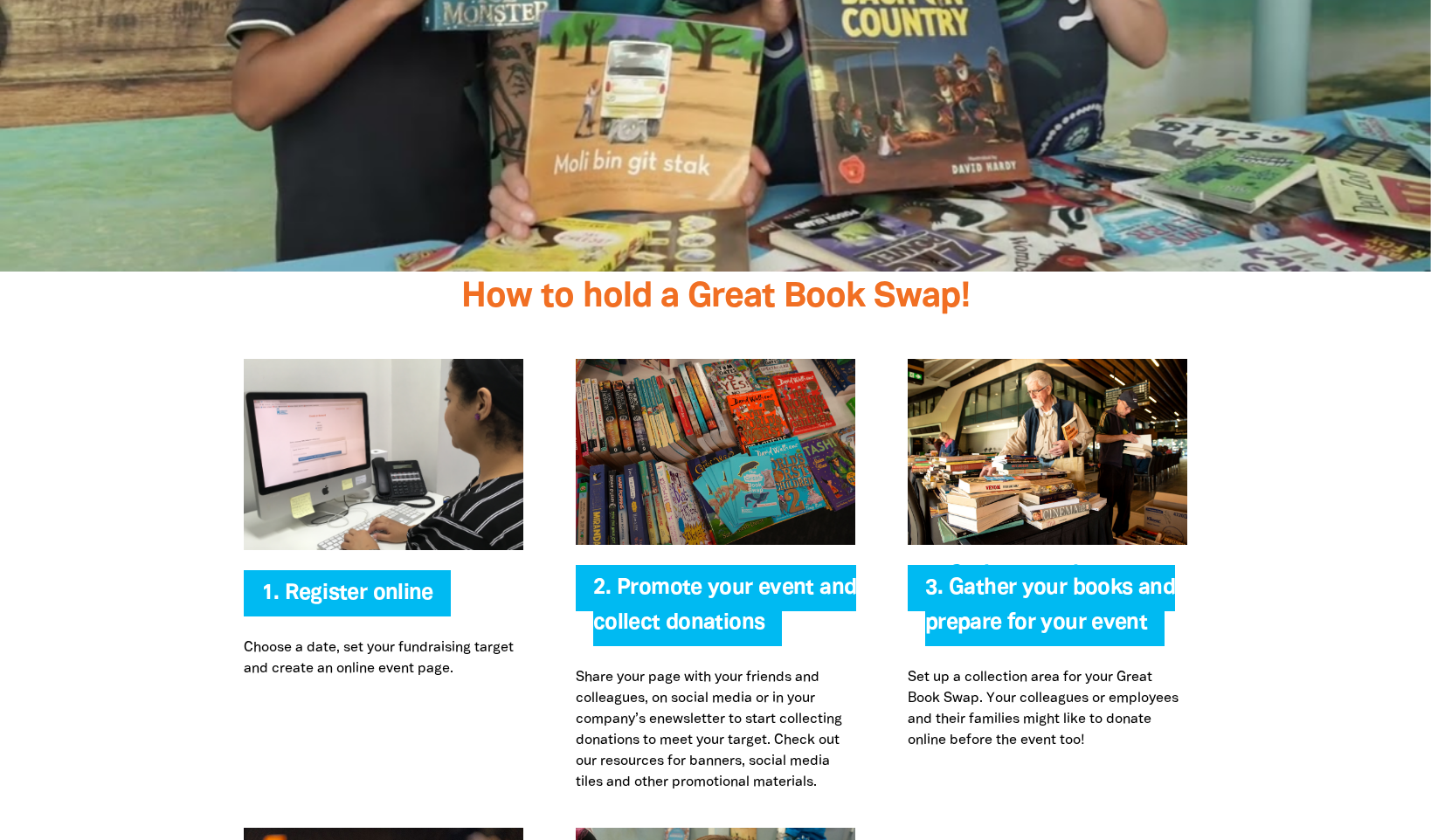
click at [722, 470] on img at bounding box center [716, 452] width 280 height 186
click at [1024, 621] on span "3. Gather your books and prepare for your event" at bounding box center [1050, 612] width 250 height 69
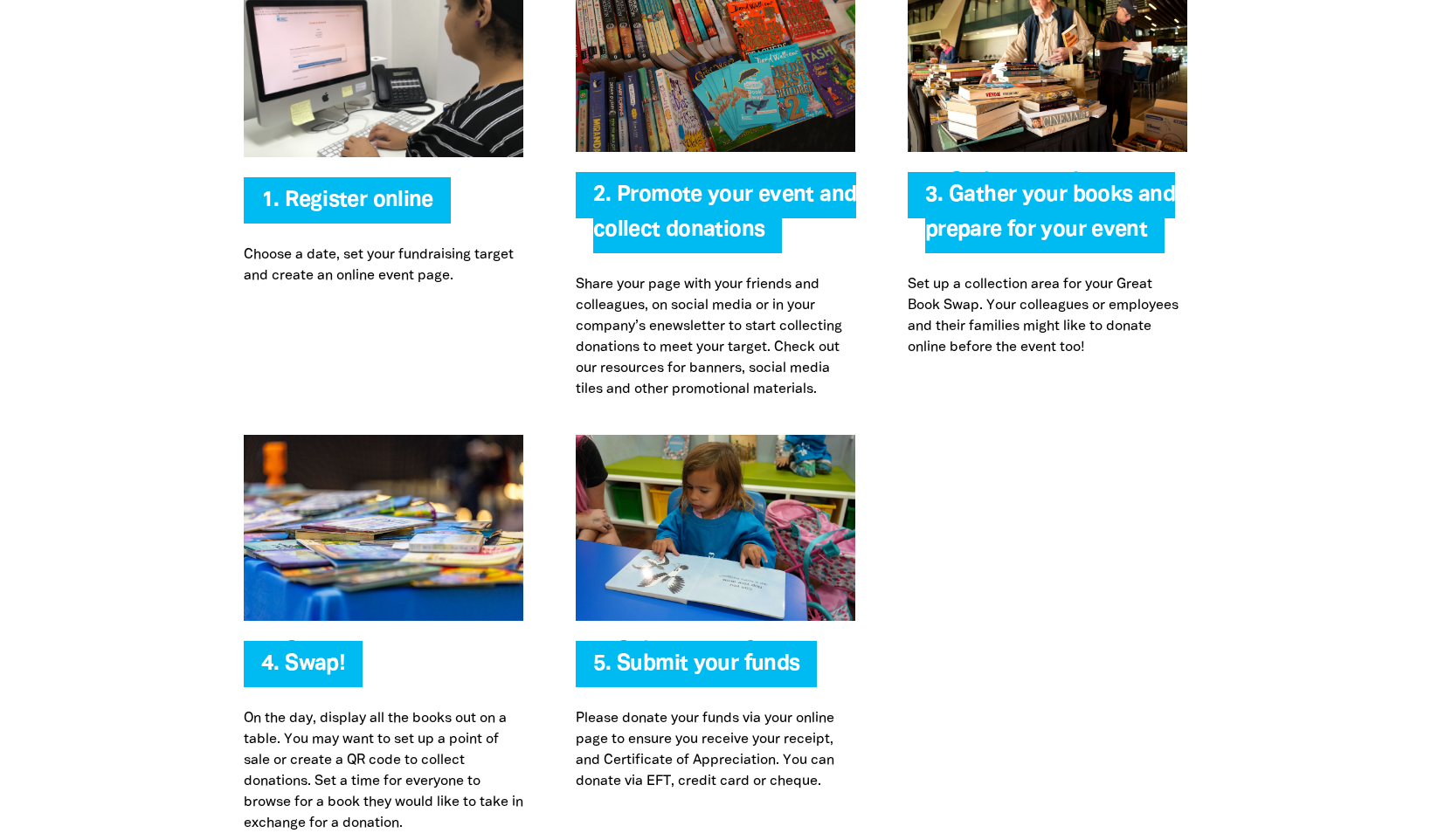
scroll to position [3669, 0]
